Goal: Task Accomplishment & Management: Manage account settings

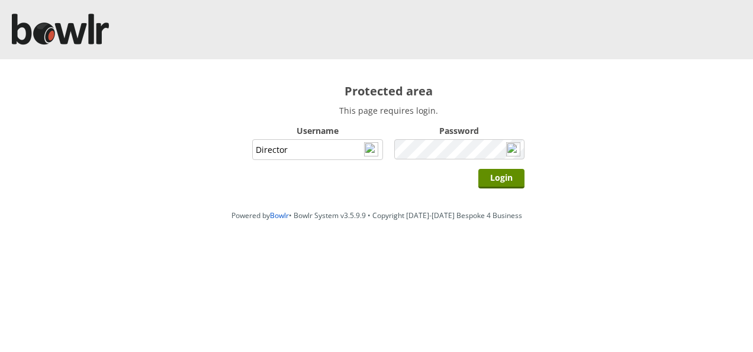
type input "Director"
click at [478, 169] on input "Login" at bounding box center [501, 179] width 46 height 20
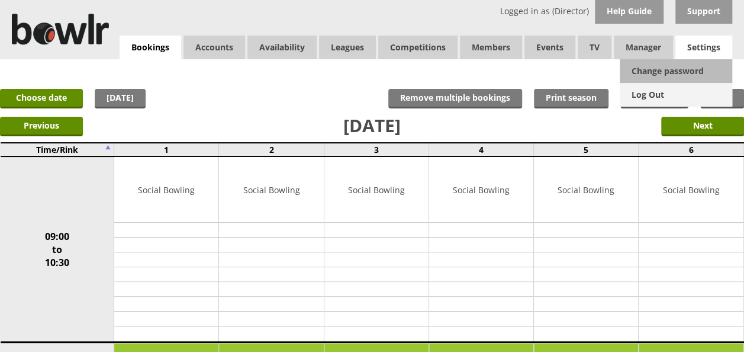
click at [671, 95] on link "Log Out" at bounding box center [676, 95] width 112 height 24
